Goal: Information Seeking & Learning: Learn about a topic

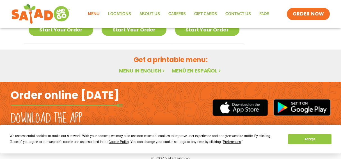
scroll to position [397, 0]
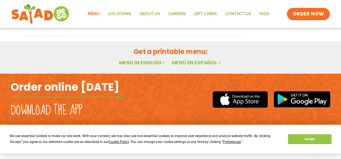
click at [148, 63] on link "Menu in English" at bounding box center [142, 62] width 47 height 7
click at [148, 61] on link "Menu in English" at bounding box center [142, 62] width 47 height 7
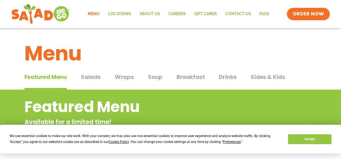
scroll to position [0, 0]
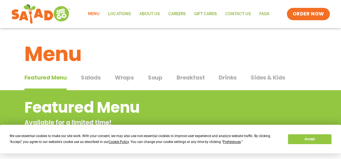
click at [95, 77] on span "Salads" at bounding box center [91, 77] width 20 height 8
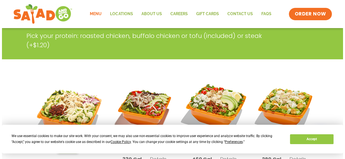
scroll to position [140, 0]
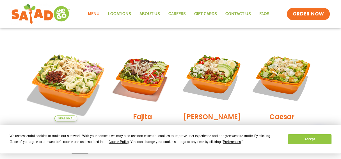
click at [74, 79] on img at bounding box center [66, 84] width 88 height 88
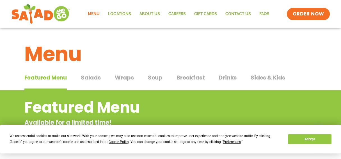
click at [96, 79] on span "Salads" at bounding box center [91, 77] width 20 height 8
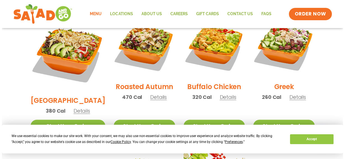
scroll to position [313, 0]
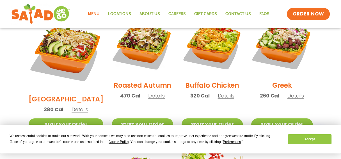
click at [299, 92] on span "Details" at bounding box center [296, 95] width 17 height 7
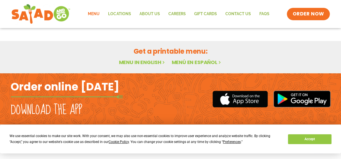
scroll to position [36, 0]
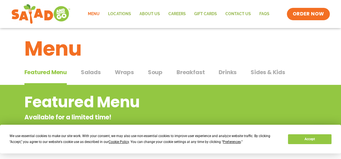
scroll to position [4, 0]
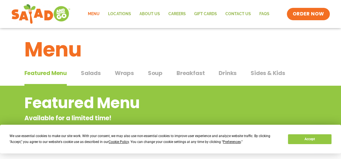
click at [97, 73] on span "Salads" at bounding box center [91, 73] width 20 height 8
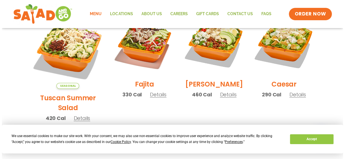
scroll to position [201, 0]
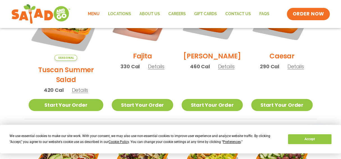
click at [151, 70] on span "Details" at bounding box center [156, 66] width 17 height 7
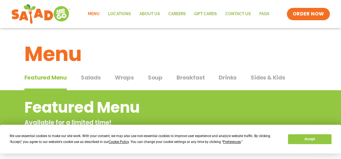
click at [90, 77] on span "Salads" at bounding box center [91, 77] width 20 height 8
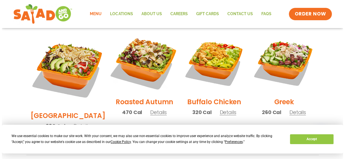
scroll to position [309, 0]
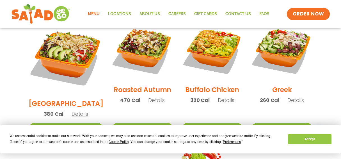
click at [149, 97] on span "Details" at bounding box center [156, 100] width 17 height 7
